Goal: Check status: Check status

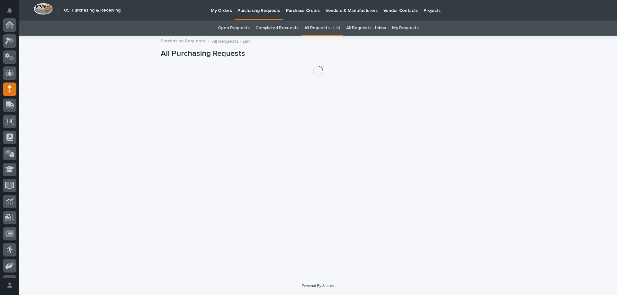
scroll to position [45, 0]
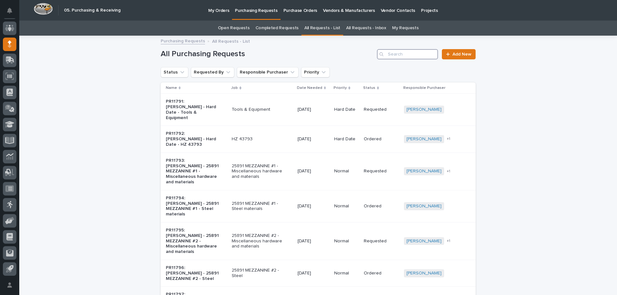
click at [408, 55] on input "Search" at bounding box center [407, 54] width 61 height 10
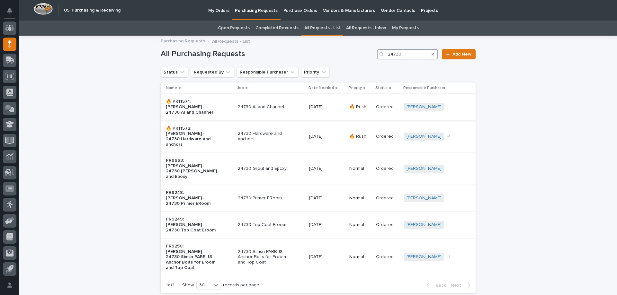
type input "24730"
click at [271, 107] on p "24730 AI and Channel" at bounding box center [265, 106] width 54 height 5
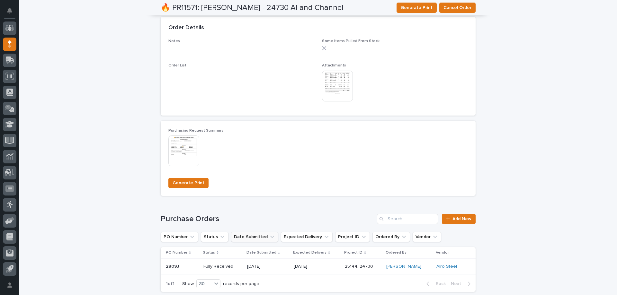
scroll to position [385, 0]
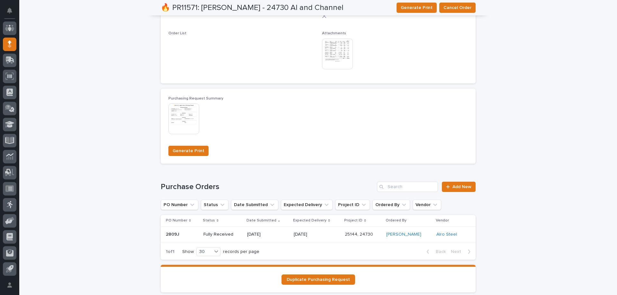
click at [275, 234] on p "[DATE]" at bounding box center [267, 234] width 41 height 5
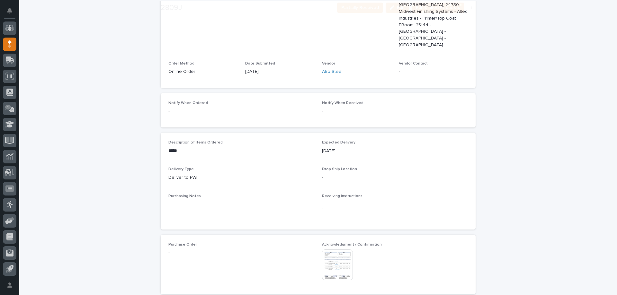
scroll to position [245, 0]
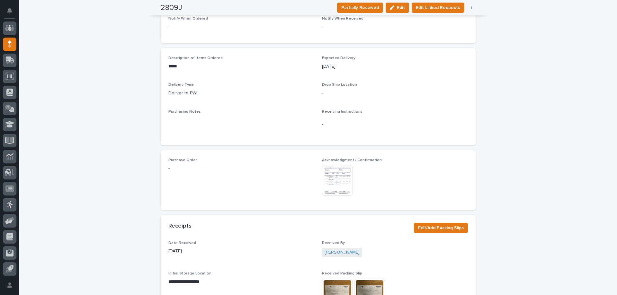
click at [335, 165] on img at bounding box center [337, 180] width 31 height 31
